Goal: Obtain resource: Download file/media

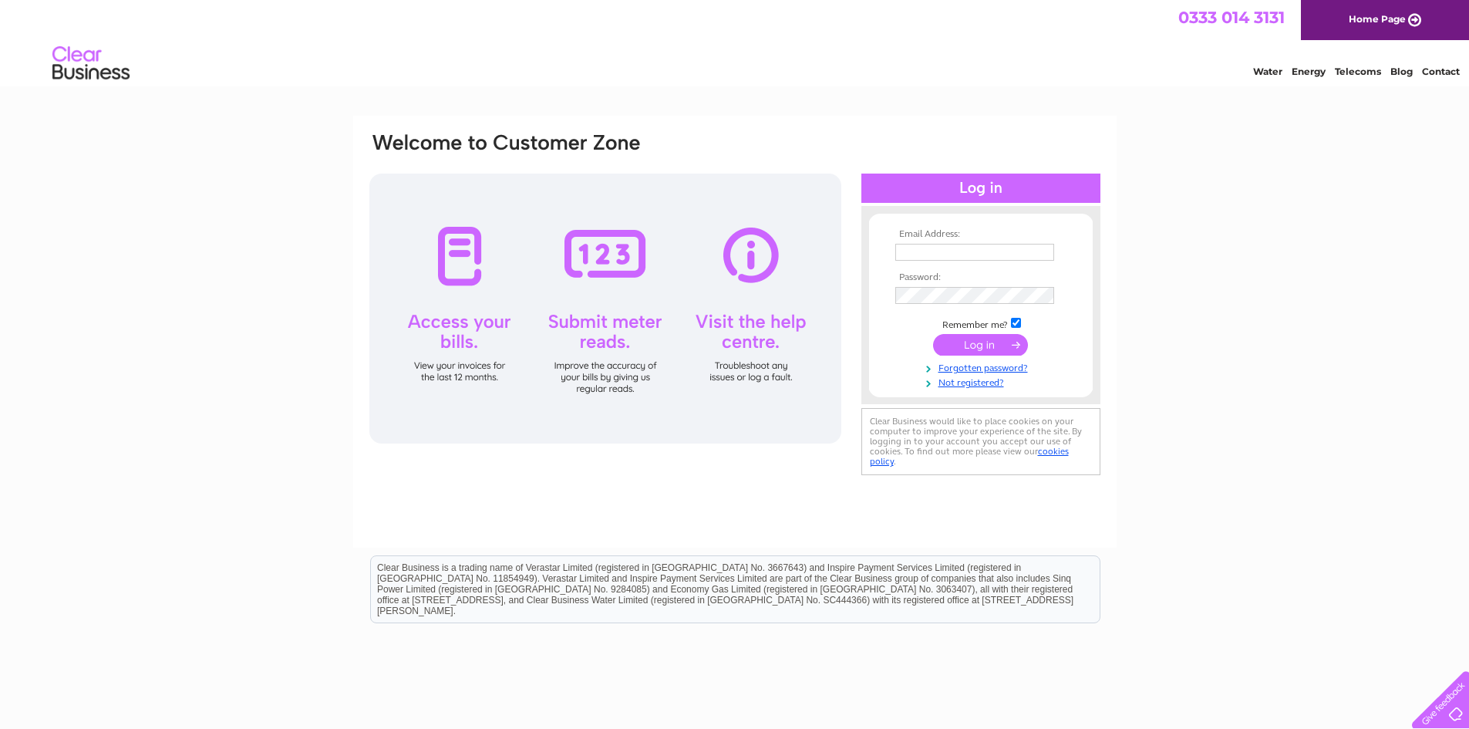
type input "accounts@robertsongranite.co.uk"
click at [985, 346] on input "submit" at bounding box center [980, 345] width 95 height 22
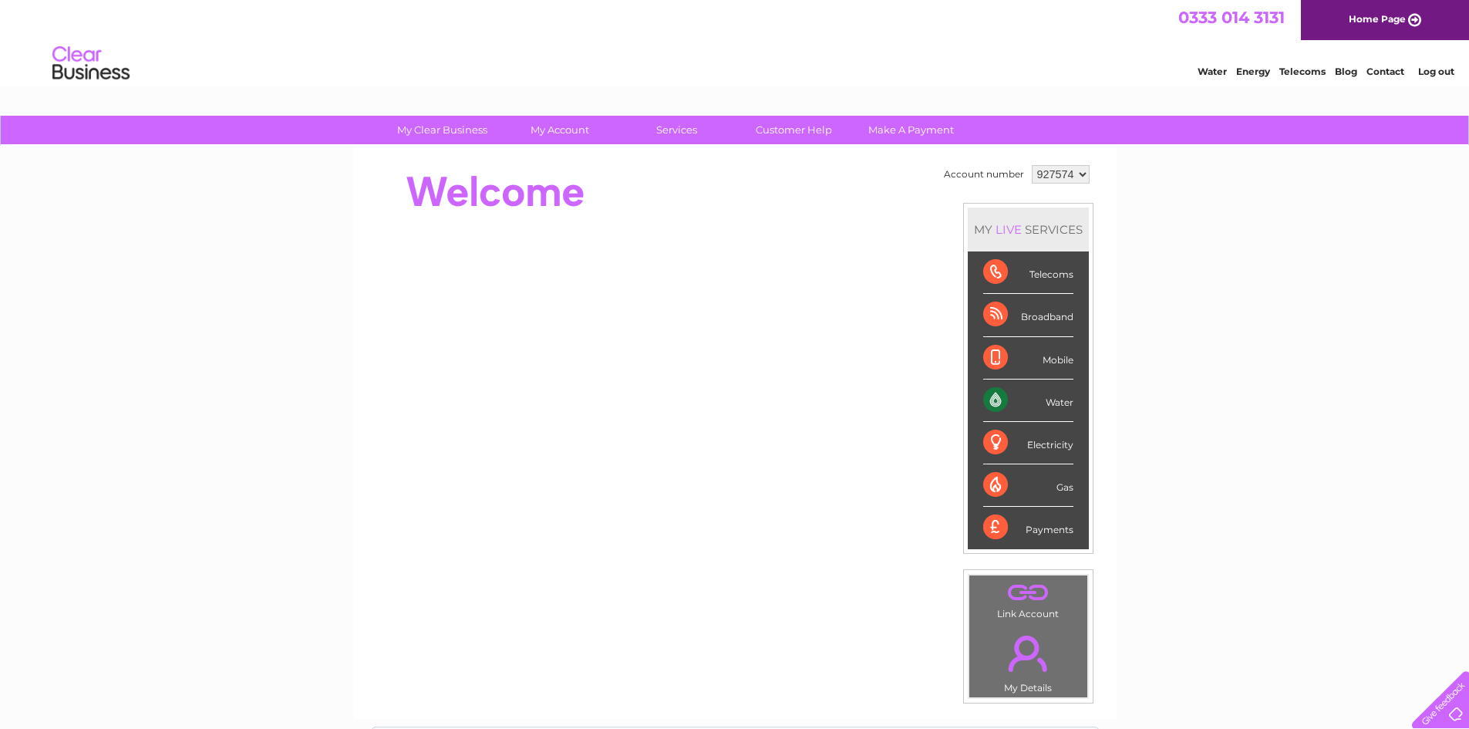
click at [1000, 393] on div "Water" at bounding box center [1028, 400] width 90 height 42
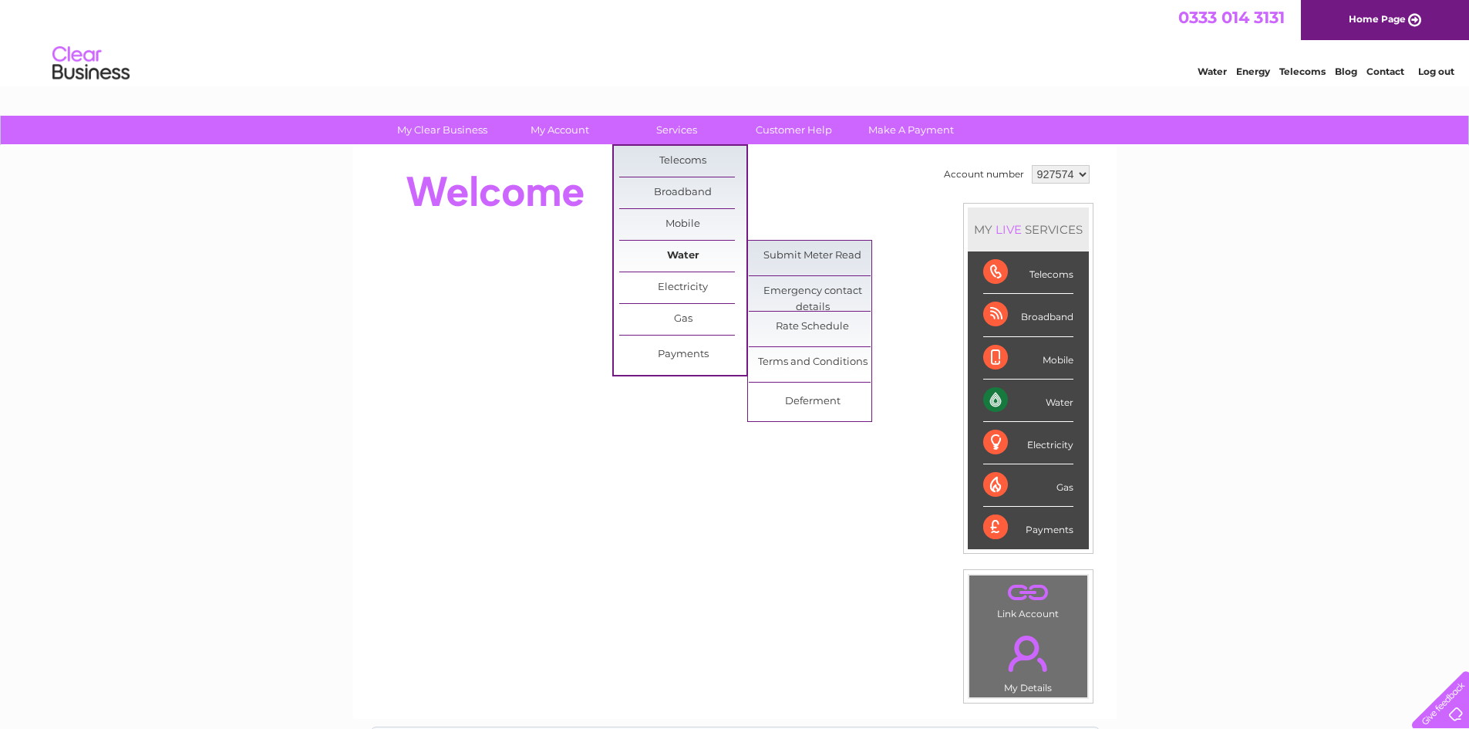
click at [718, 256] on link "Water" at bounding box center [682, 256] width 127 height 31
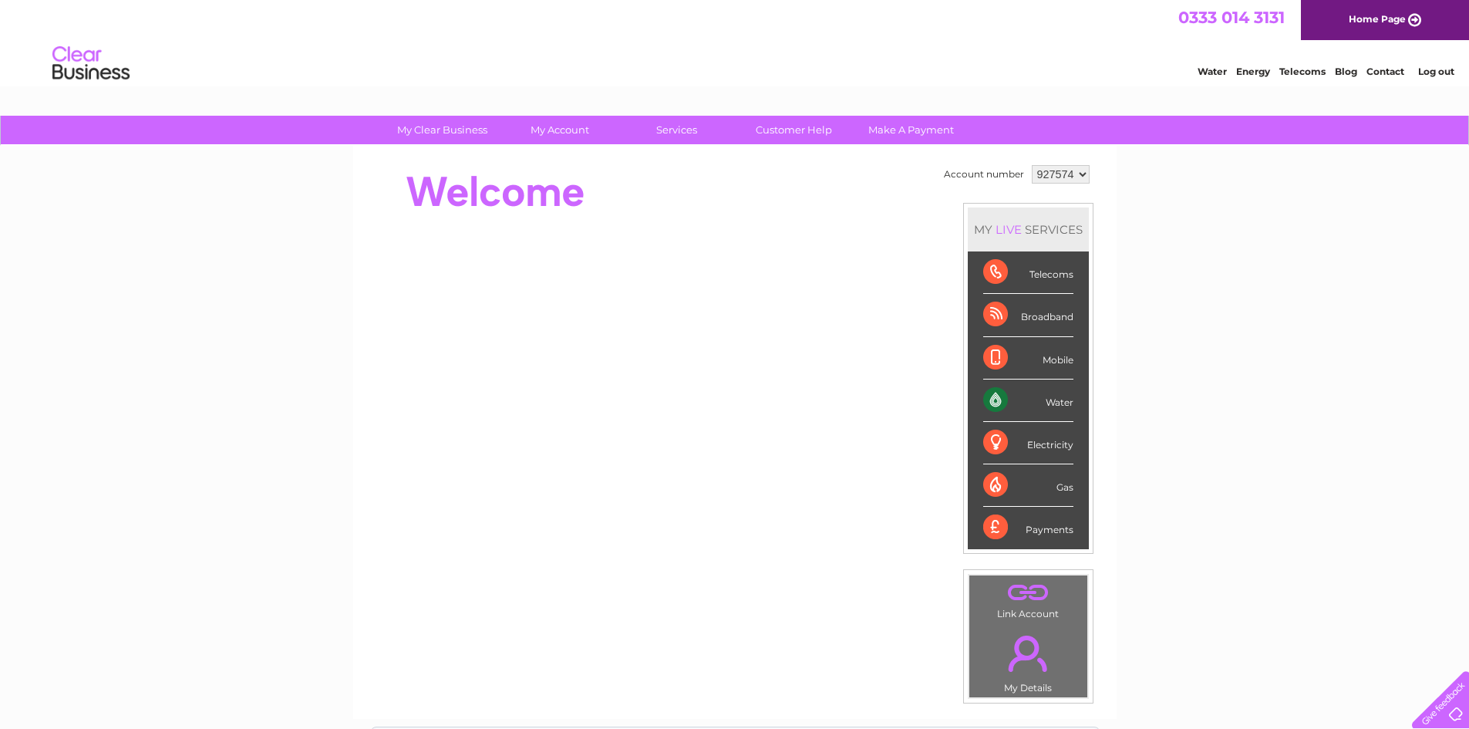
click at [1022, 405] on div "Water" at bounding box center [1028, 400] width 90 height 42
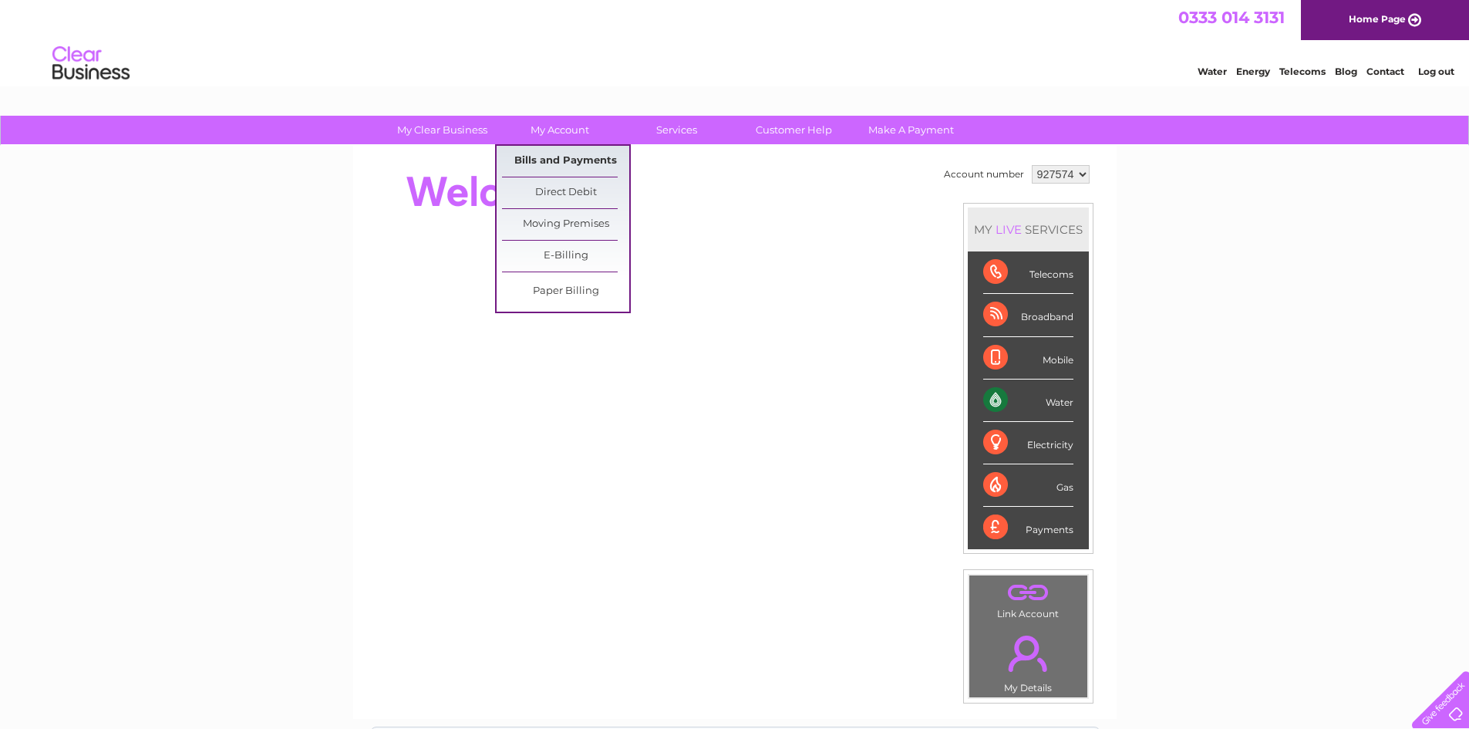
click at [559, 166] on link "Bills and Payments" at bounding box center [565, 161] width 127 height 31
click at [556, 157] on link "Bills and Payments" at bounding box center [565, 161] width 127 height 31
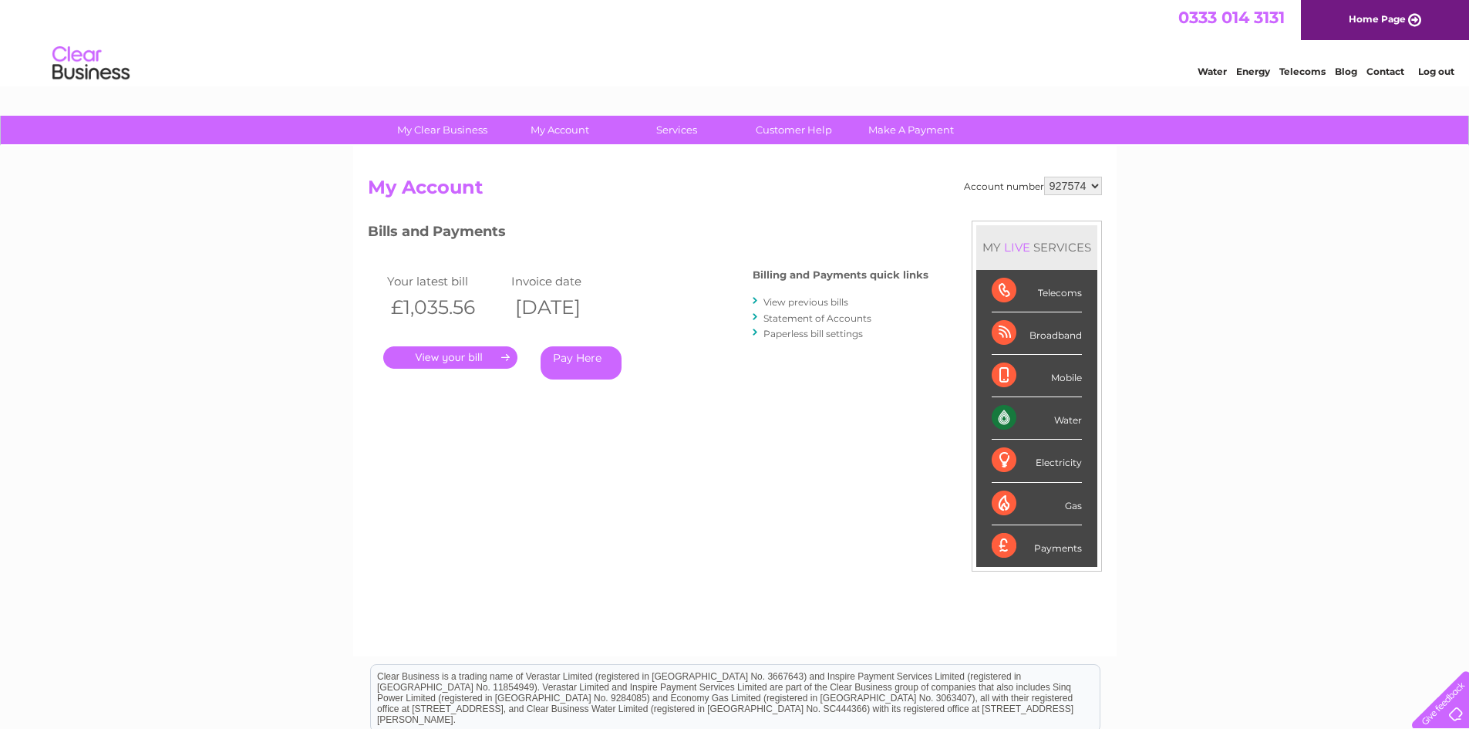
click at [484, 358] on link "." at bounding box center [450, 357] width 134 height 22
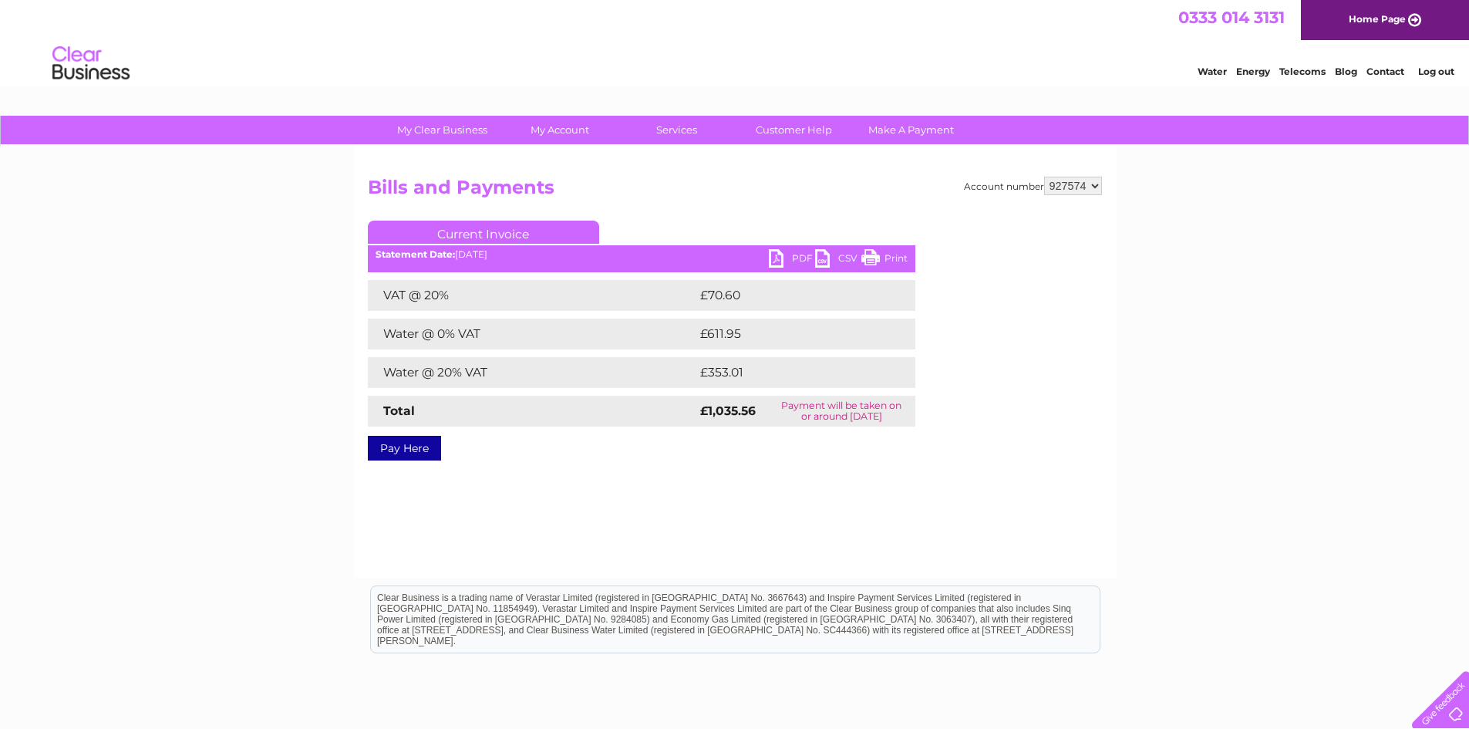
click at [777, 265] on link "PDF" at bounding box center [792, 260] width 46 height 22
click at [1096, 184] on select "927574 941759" at bounding box center [1073, 186] width 58 height 19
select select "941759"
click at [1044, 177] on select "927574 941759" at bounding box center [1073, 186] width 58 height 19
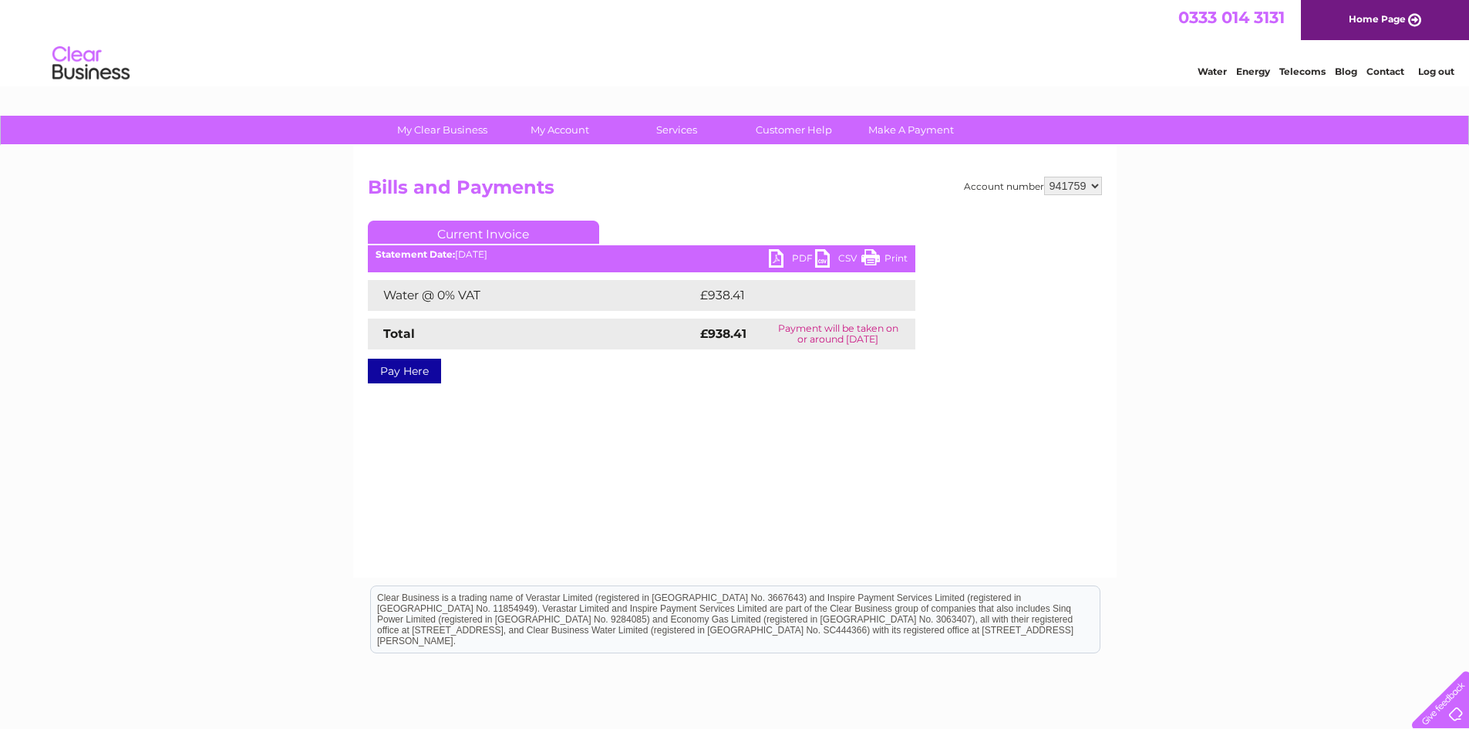
click at [776, 258] on link "PDF" at bounding box center [792, 260] width 46 height 22
